Goal: Use online tool/utility: Utilize a website feature to perform a specific function

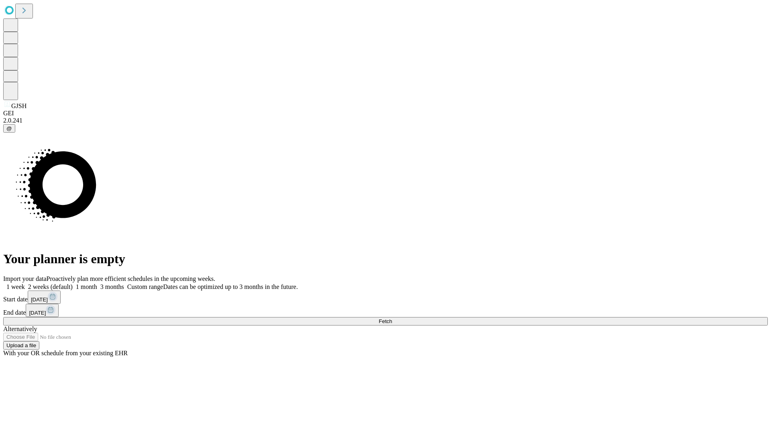
click at [392, 318] on span "Fetch" at bounding box center [385, 321] width 13 height 6
